Goal: Check status: Check status

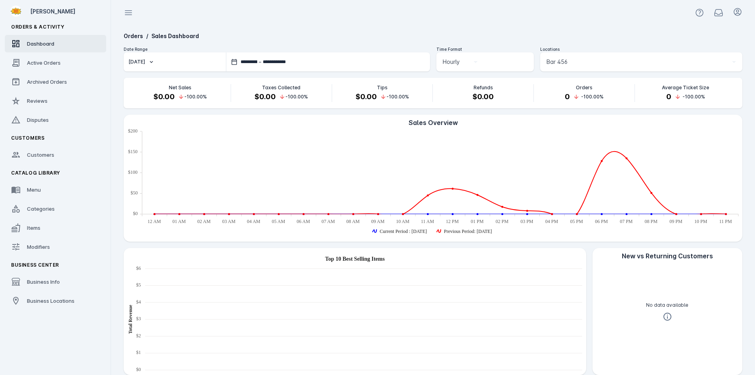
click at [573, 61] on div "Bar 456" at bounding box center [638, 62] width 182 height 10
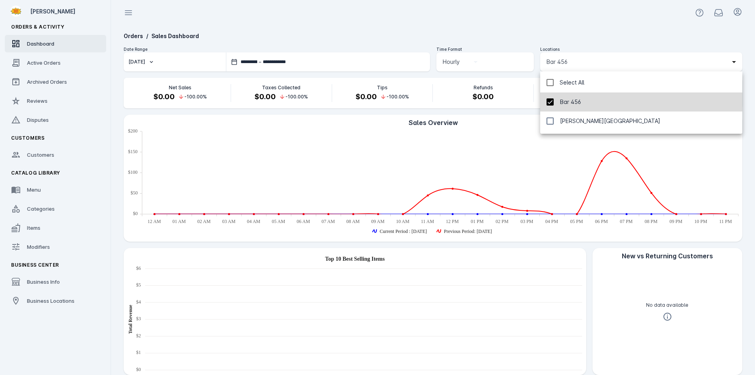
click at [551, 103] on mat-pseudo-checkbox at bounding box center [550, 101] width 7 height 7
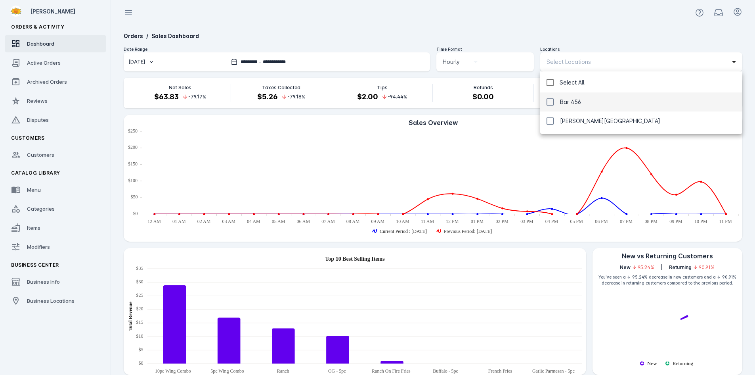
click at [560, 30] on div at bounding box center [377, 187] width 755 height 375
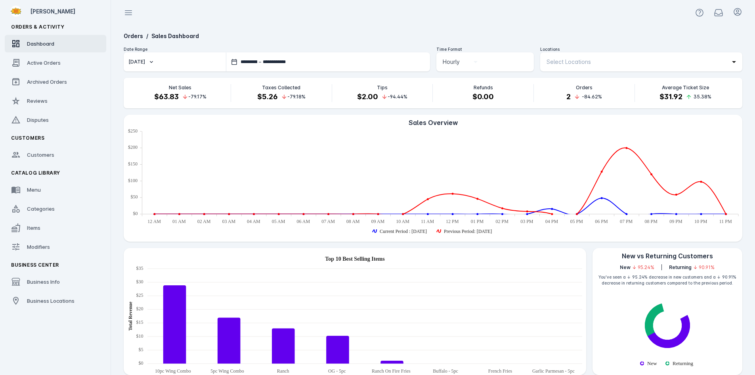
click at [568, 58] on span "Select Locations" at bounding box center [569, 62] width 44 height 10
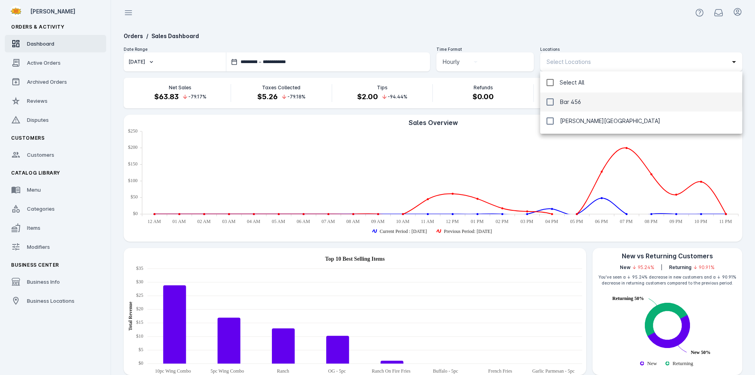
click at [553, 40] on div at bounding box center [377, 187] width 755 height 375
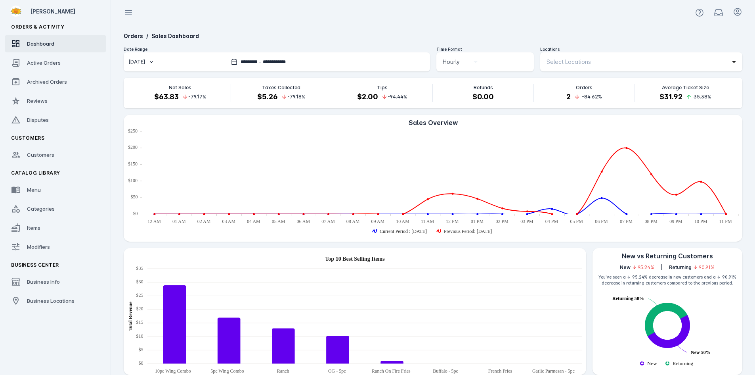
click at [568, 61] on span "Select Locations" at bounding box center [569, 62] width 44 height 10
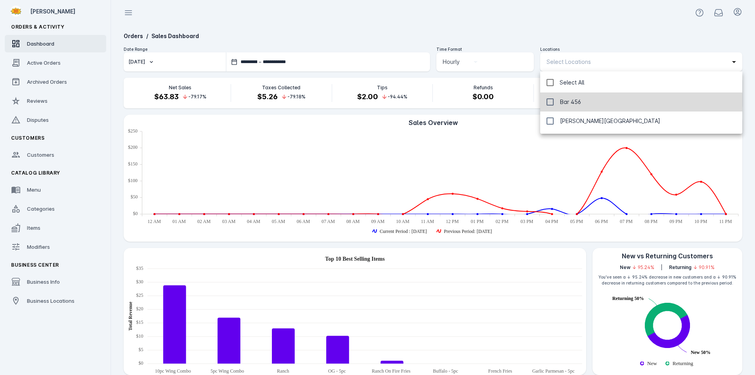
click at [565, 105] on span "Bar 456" at bounding box center [570, 102] width 21 height 10
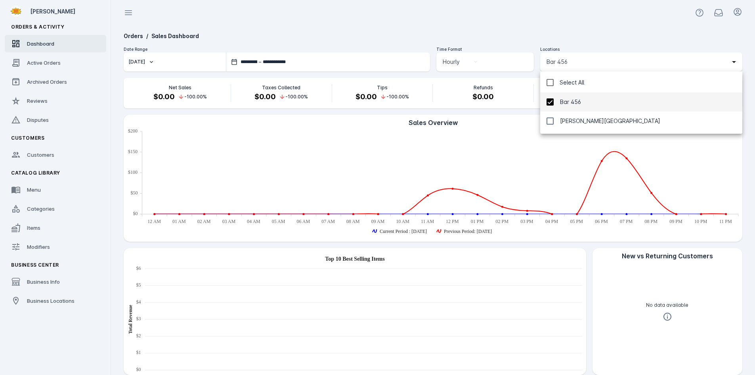
click at [558, 31] on div at bounding box center [377, 187] width 755 height 375
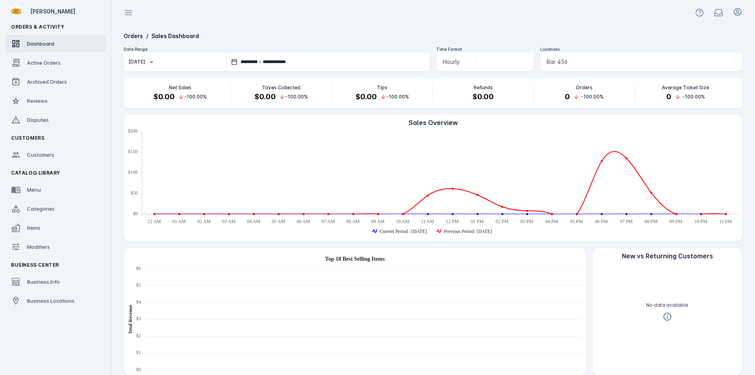
click at [178, 67] on button "[DATE]" at bounding box center [175, 61] width 102 height 19
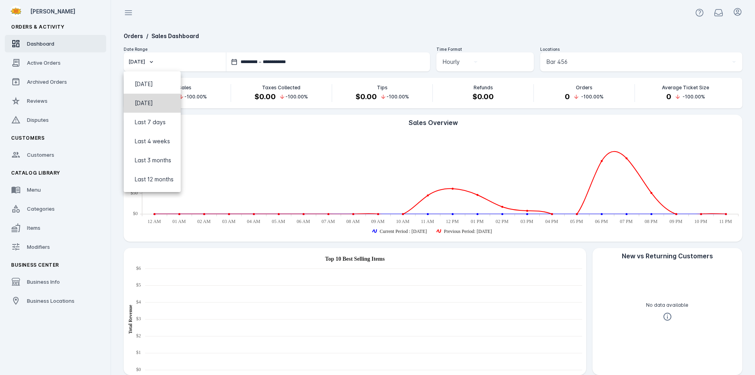
click at [165, 104] on span "[DATE]" at bounding box center [152, 103] width 44 height 10
type input "**********"
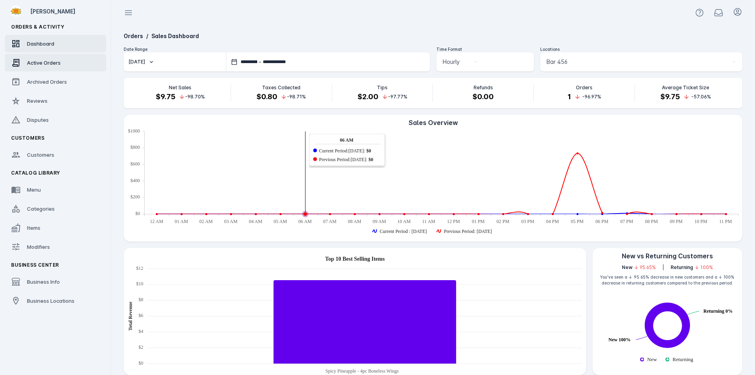
click at [44, 64] on span "Active Orders" at bounding box center [44, 62] width 34 height 6
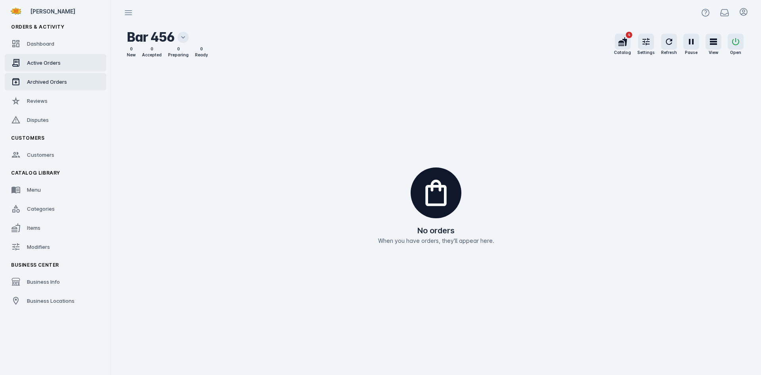
click at [49, 82] on span "Archived Orders" at bounding box center [47, 81] width 40 height 6
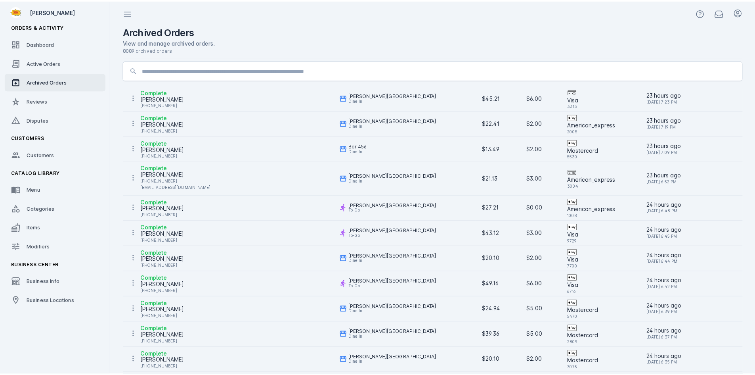
scroll to position [375, 0]
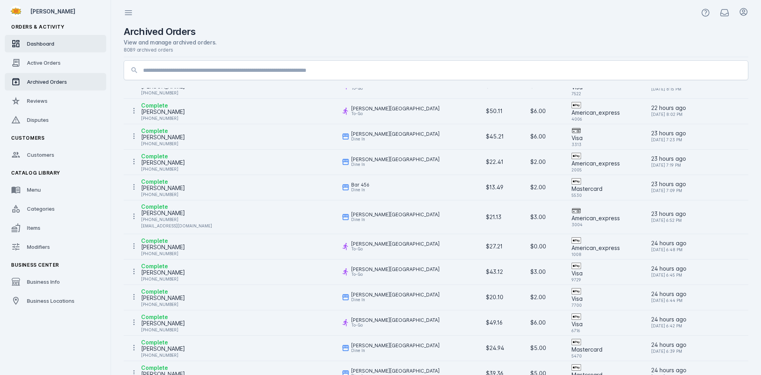
click at [58, 51] on link "Dashboard" at bounding box center [55, 43] width 101 height 17
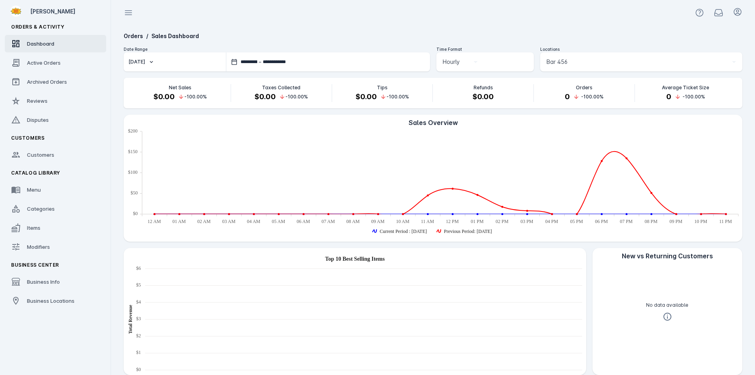
click at [164, 64] on button "[DATE]" at bounding box center [175, 61] width 102 height 19
click at [153, 102] on span "[DATE]" at bounding box center [144, 103] width 18 height 10
type input "**********"
